Goal: Information Seeking & Learning: Get advice/opinions

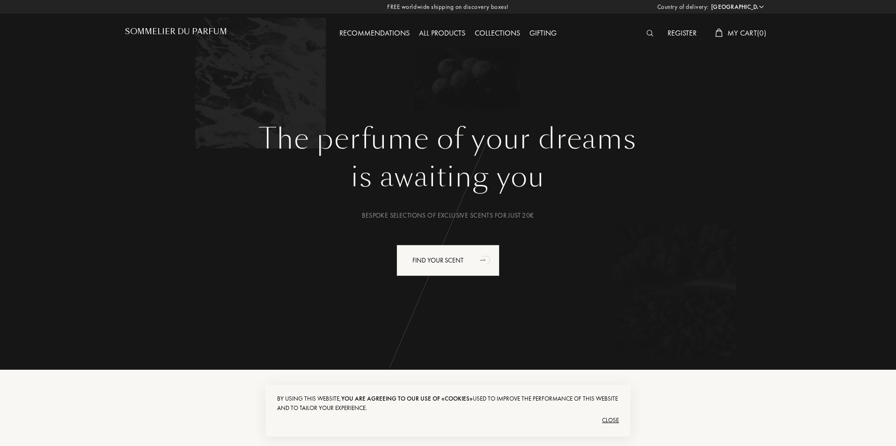
select select "ES"
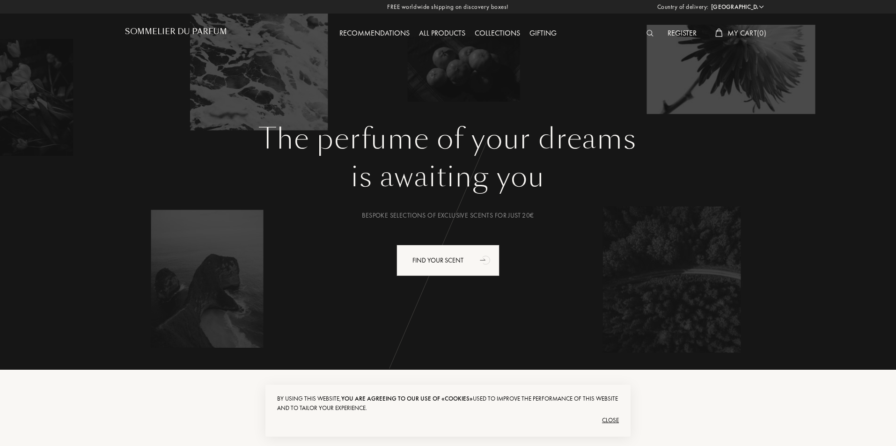
click at [383, 33] on div "Recommendations" at bounding box center [375, 34] width 80 height 12
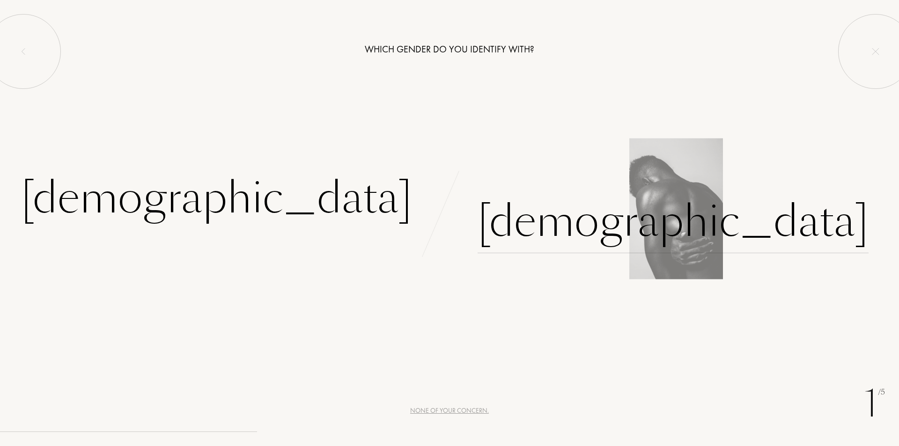
click at [551, 235] on div "[DEMOGRAPHIC_DATA]" at bounding box center [673, 221] width 391 height 63
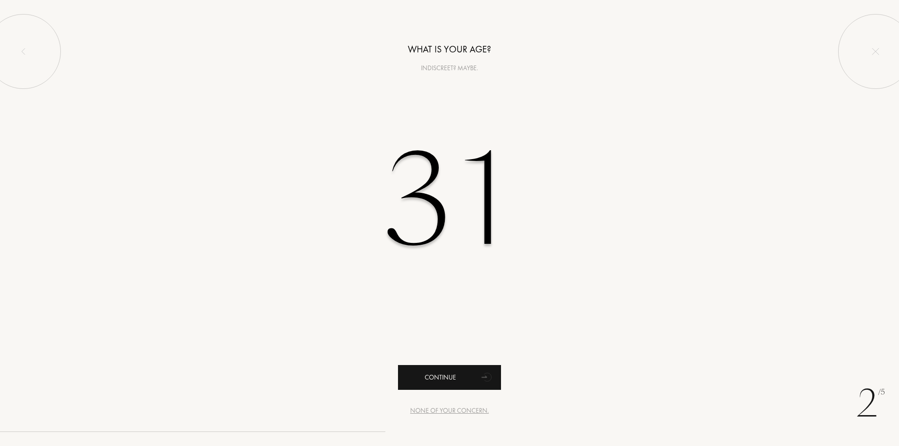
type input "31"
click at [452, 379] on div "Continue" at bounding box center [449, 377] width 103 height 25
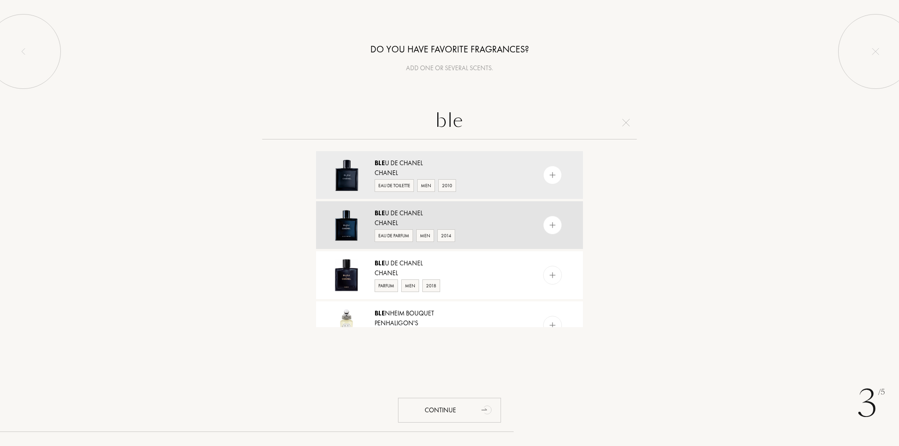
type input "ble"
click at [469, 228] on div "Eau de Parfum Men 2014" at bounding box center [449, 235] width 149 height 14
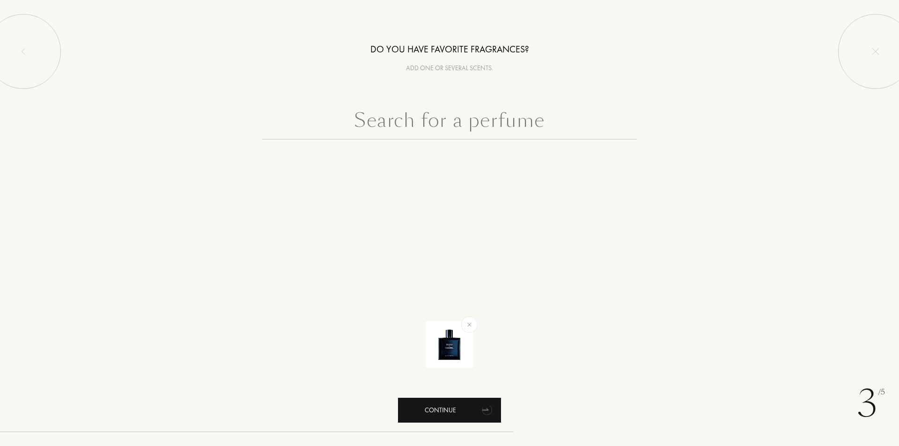
click at [444, 409] on div "Continue" at bounding box center [449, 410] width 103 height 25
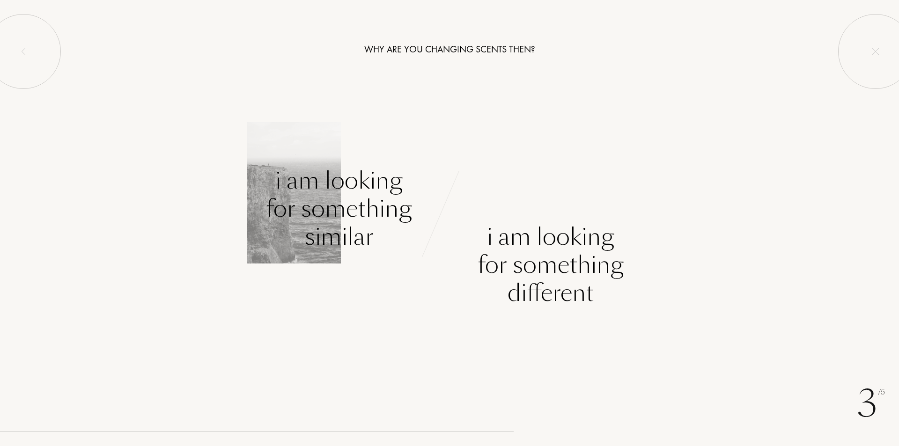
click at [338, 215] on div "I am looking for something similar" at bounding box center [339, 209] width 146 height 84
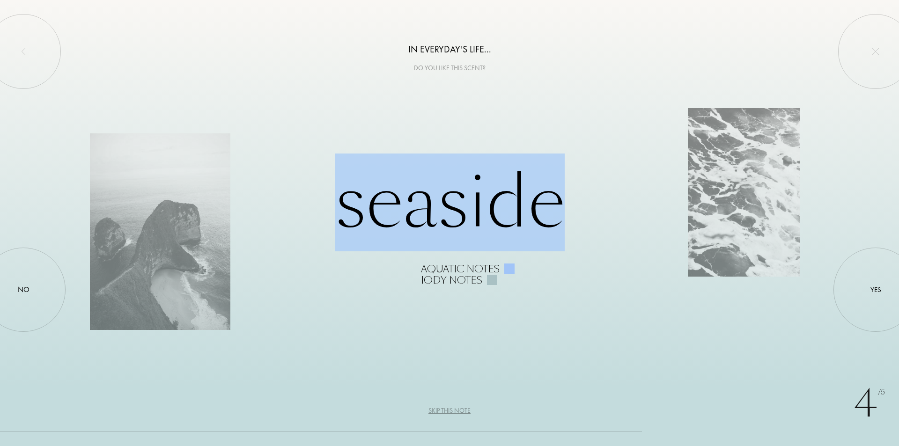
drag, startPoint x: 187, startPoint y: 235, endPoint x: 550, endPoint y: 228, distance: 363.4
click at [550, 228] on div "Seaside Aquatic notes Iody notes" at bounding box center [449, 223] width 719 height 125
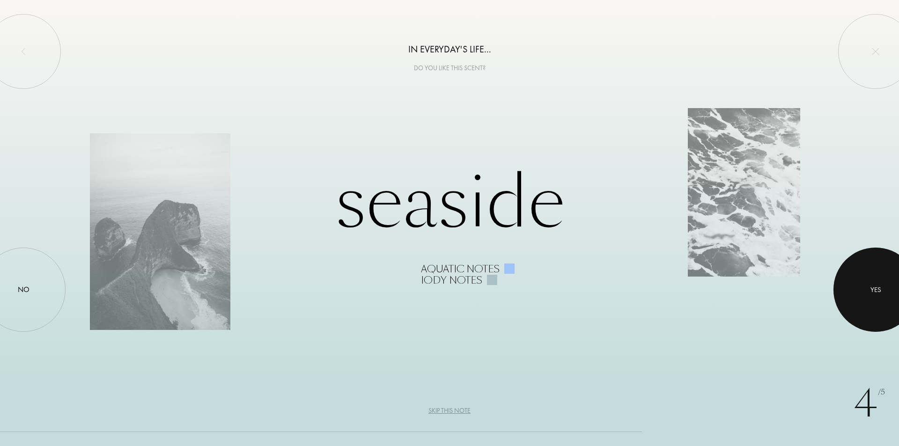
click at [875, 293] on div "Yes" at bounding box center [875, 290] width 11 height 11
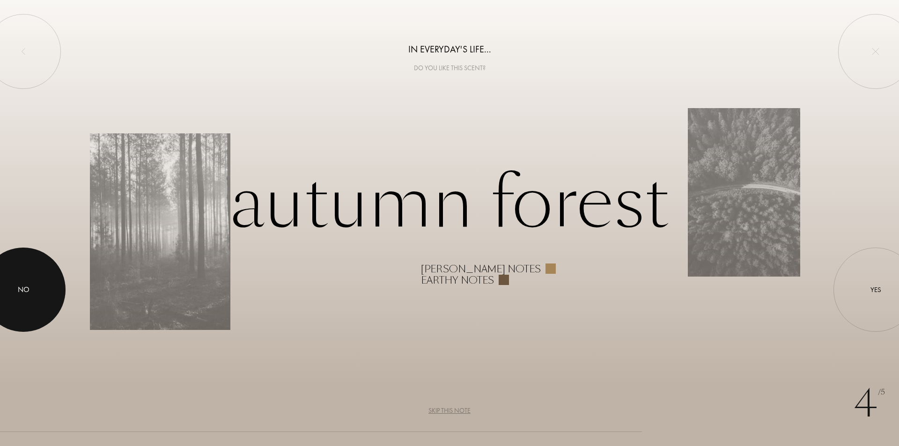
click at [9, 289] on div at bounding box center [23, 290] width 84 height 84
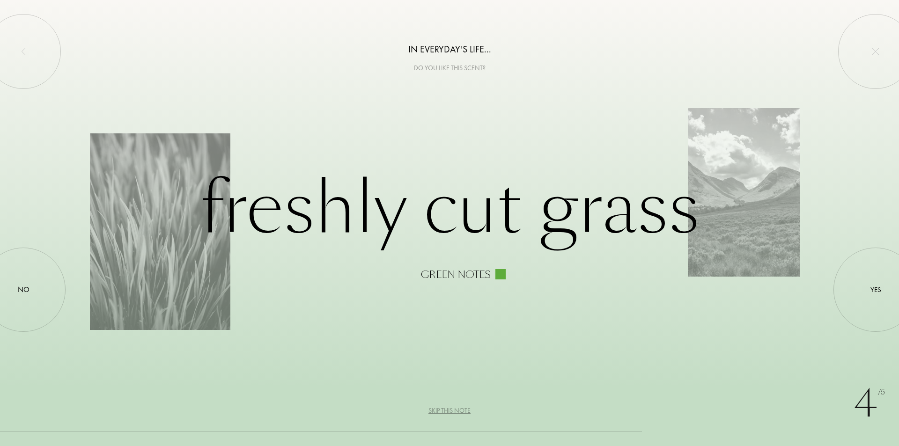
click at [832, 301] on div "4 /5 In everyday's life... Do you like this scent? Freshly cut grass Green note…" at bounding box center [449, 223] width 899 height 446
click at [851, 305] on div at bounding box center [875, 290] width 84 height 84
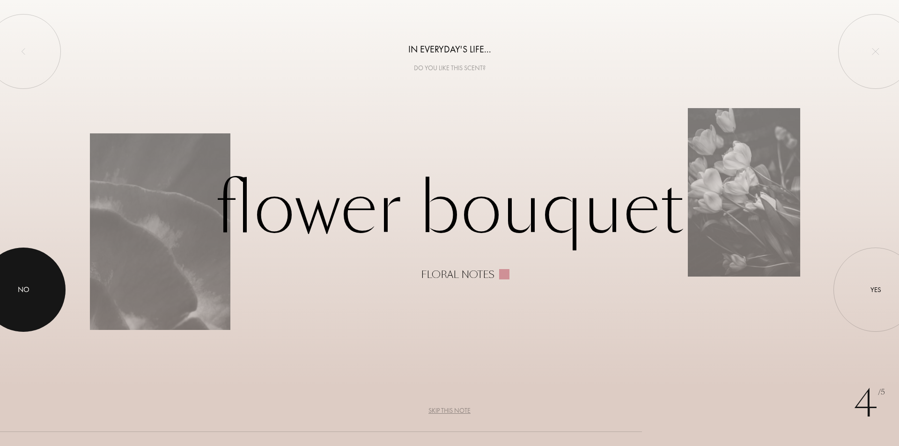
click at [44, 284] on div at bounding box center [23, 290] width 84 height 84
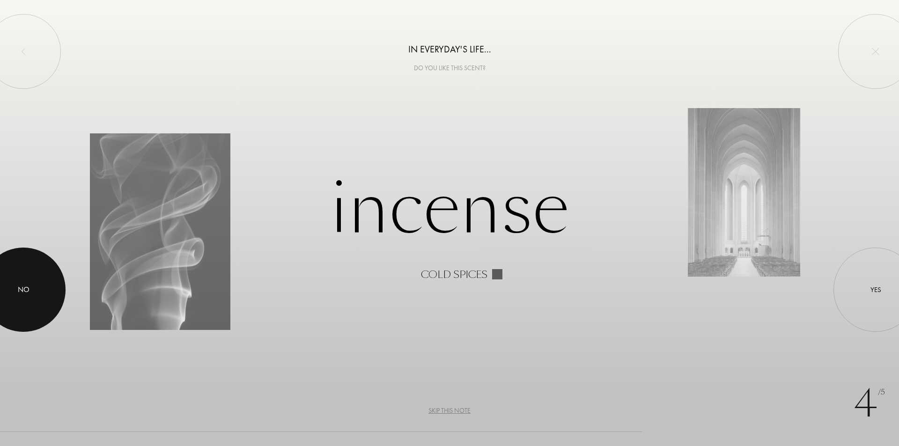
click at [14, 280] on div at bounding box center [23, 290] width 84 height 84
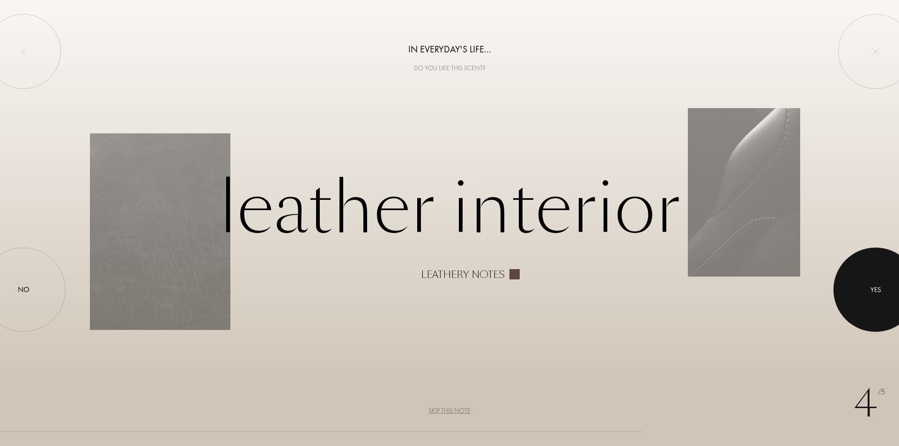
click at [862, 287] on div at bounding box center [875, 290] width 84 height 84
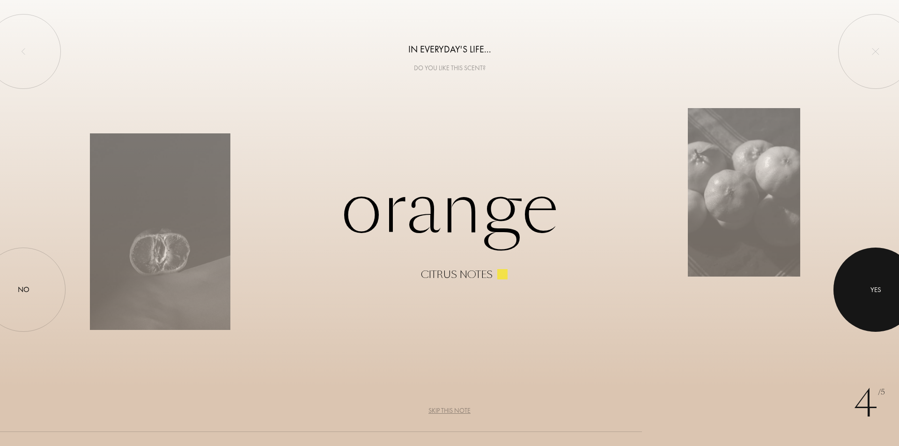
click at [862, 287] on div at bounding box center [875, 290] width 84 height 84
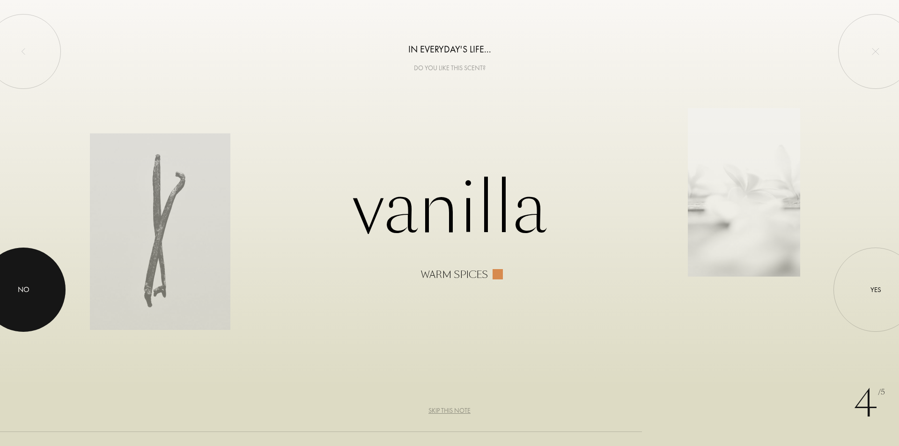
click at [43, 287] on div at bounding box center [23, 290] width 84 height 84
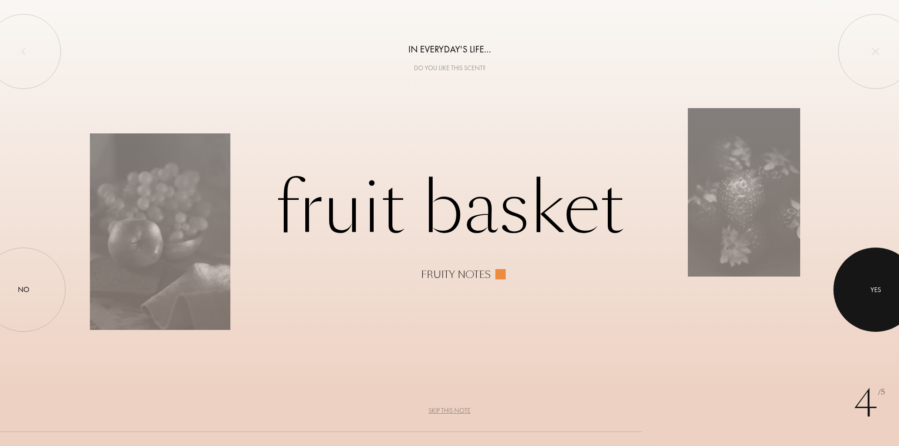
click at [850, 276] on div at bounding box center [875, 290] width 84 height 84
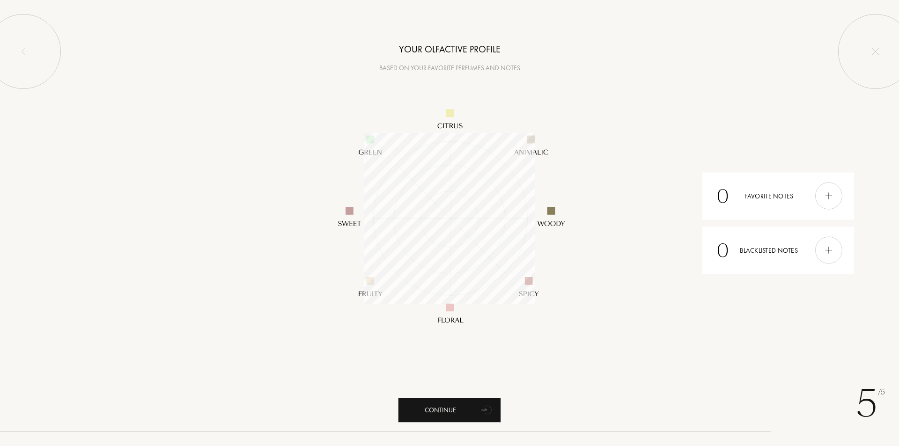
scroll to position [171, 171]
click at [824, 199] on img at bounding box center [829, 196] width 10 height 10
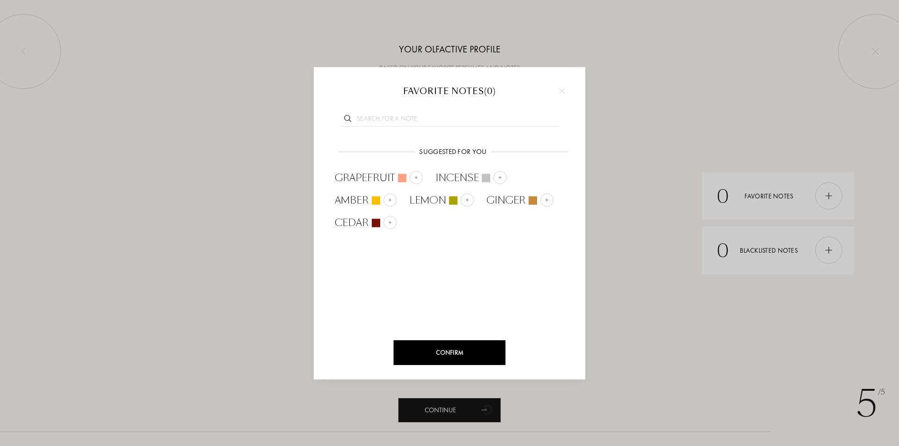
click at [450, 356] on div "Confirm" at bounding box center [450, 352] width 112 height 25
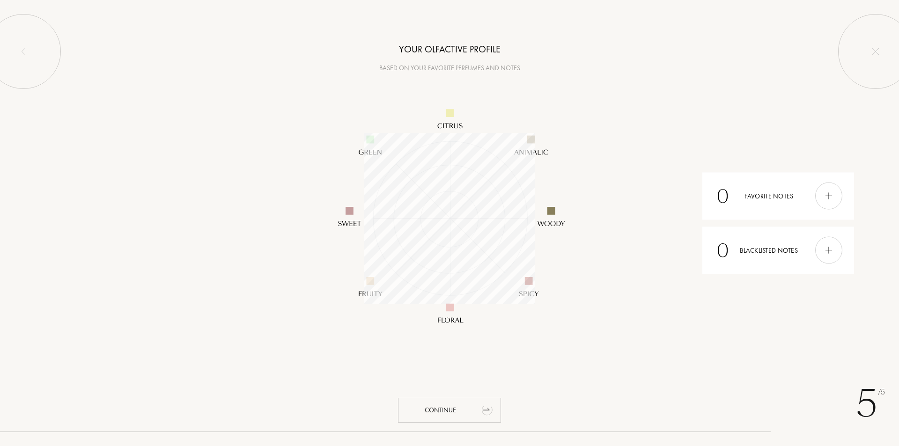
click at [452, 406] on div "Continue" at bounding box center [449, 410] width 103 height 25
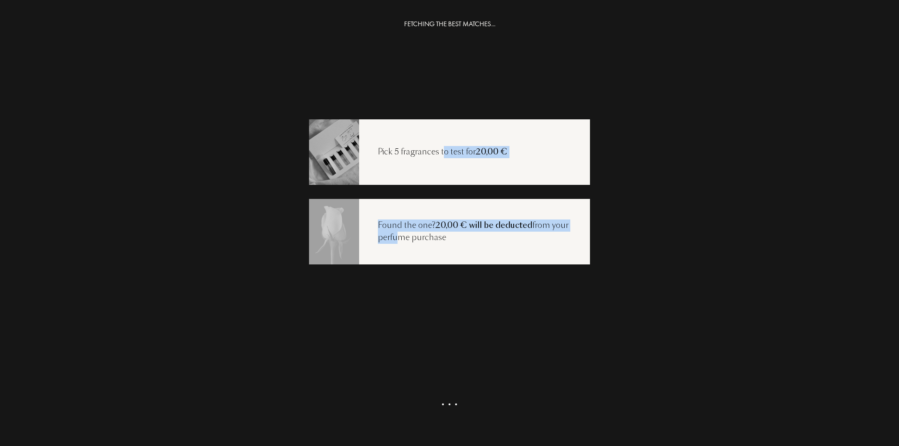
drag, startPoint x: 389, startPoint y: 239, endPoint x: 441, endPoint y: 145, distance: 107.5
click at [441, 145] on div "Pick 5 fragrances to test for 20,00 € Found the one? 20,00 € will be deducted f…" at bounding box center [449, 191] width 281 height 145
click at [445, 418] on div "Get my selection" at bounding box center [449, 417] width 103 height 25
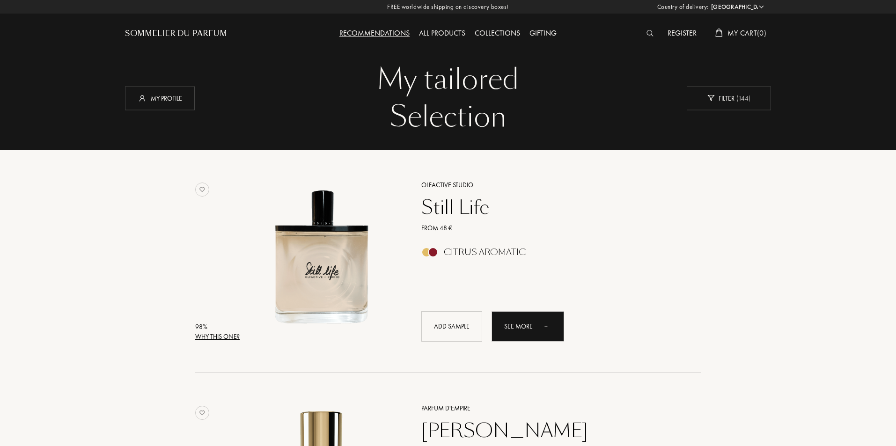
select select "ES"
drag, startPoint x: 126, startPoint y: 221, endPoint x: 397, endPoint y: 54, distance: 318.5
click at [449, 37] on div "All products" at bounding box center [442, 34] width 56 height 12
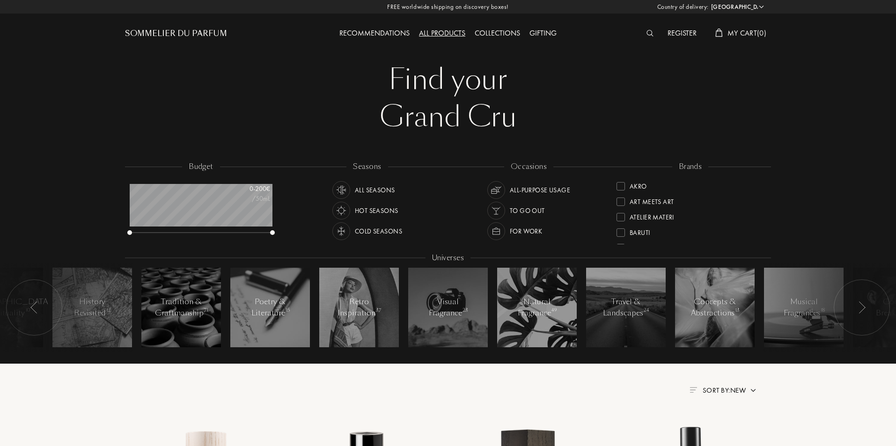
select select "ES"
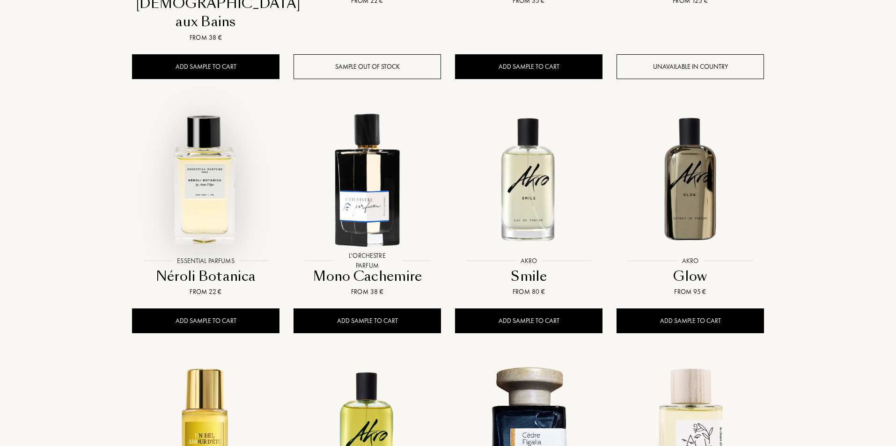
scroll to position [983, 0]
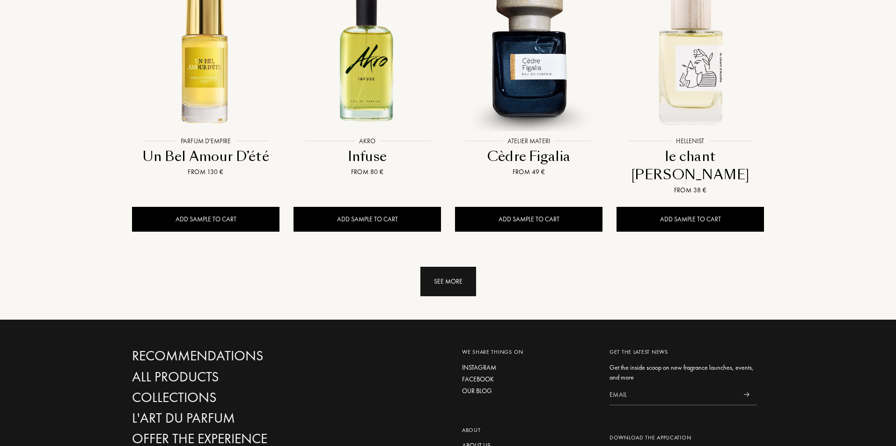
click at [455, 267] on div "See more" at bounding box center [448, 281] width 56 height 29
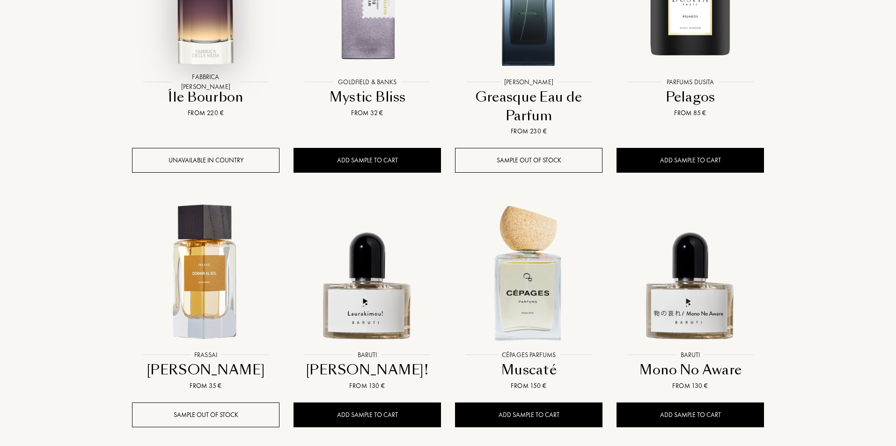
scroll to position [1779, 0]
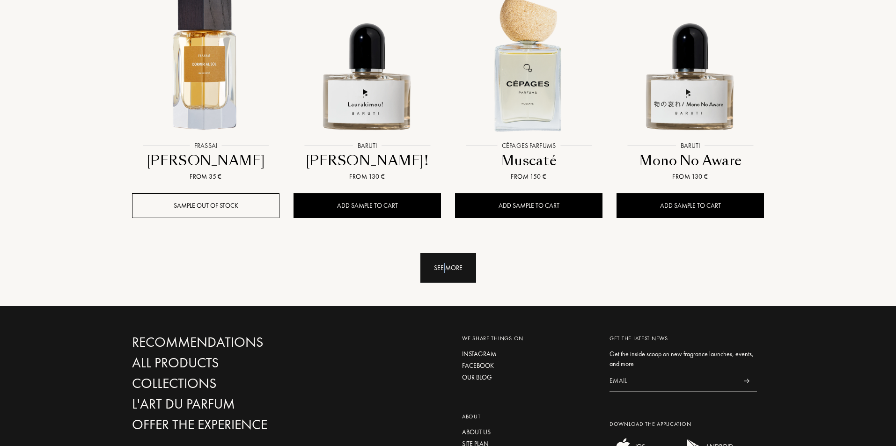
click at [444, 253] on div "See more" at bounding box center [448, 267] width 56 height 29
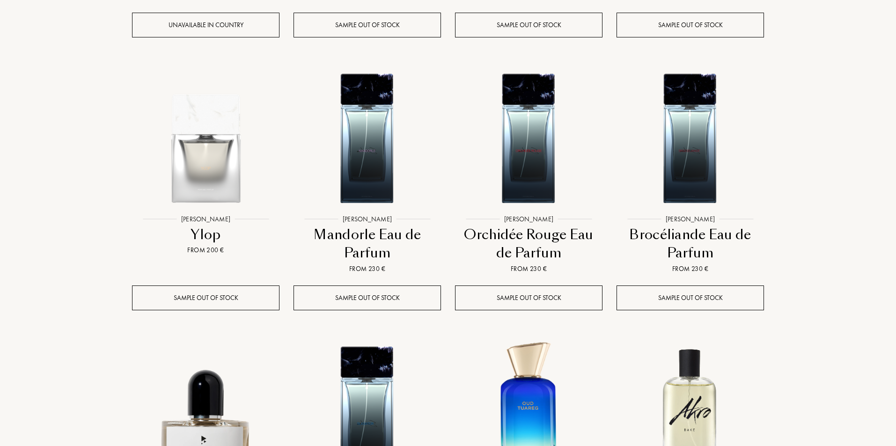
scroll to position [2435, 0]
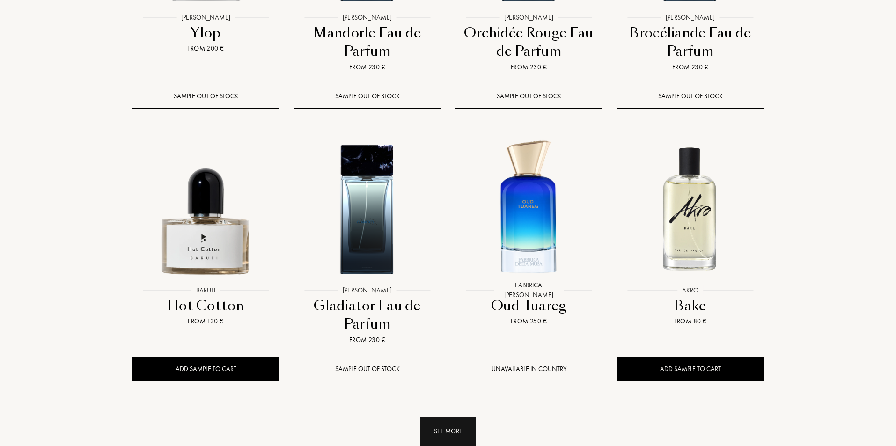
click at [447, 417] on div "See more" at bounding box center [448, 431] width 56 height 29
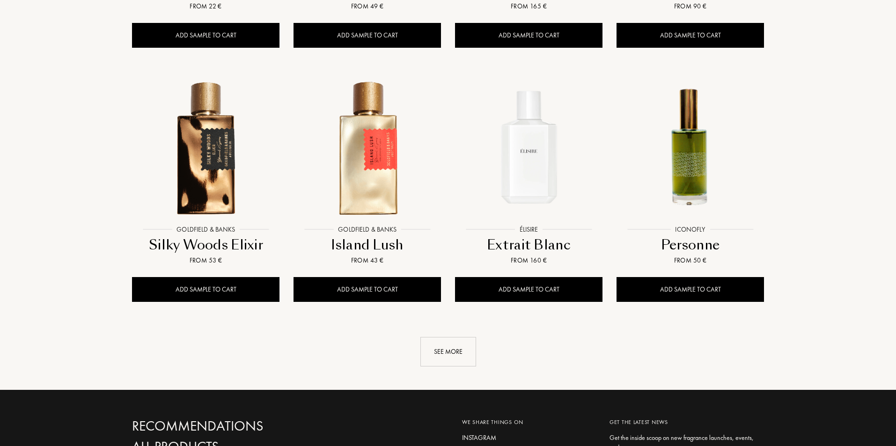
scroll to position [3454, 0]
